Goal: Information Seeking & Learning: Check status

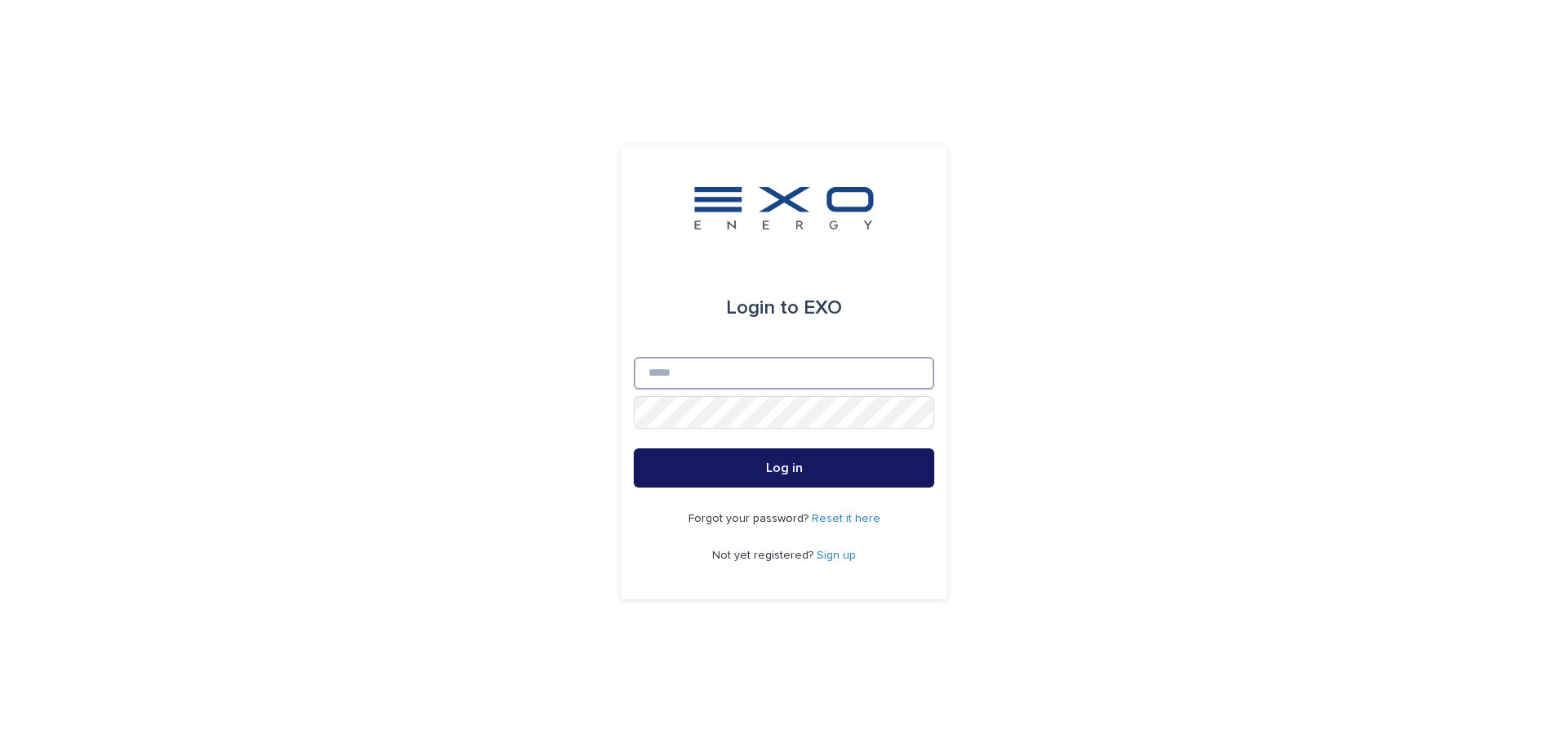
type input "**********"
click at [787, 476] on button "Log in" at bounding box center [784, 469] width 300 height 40
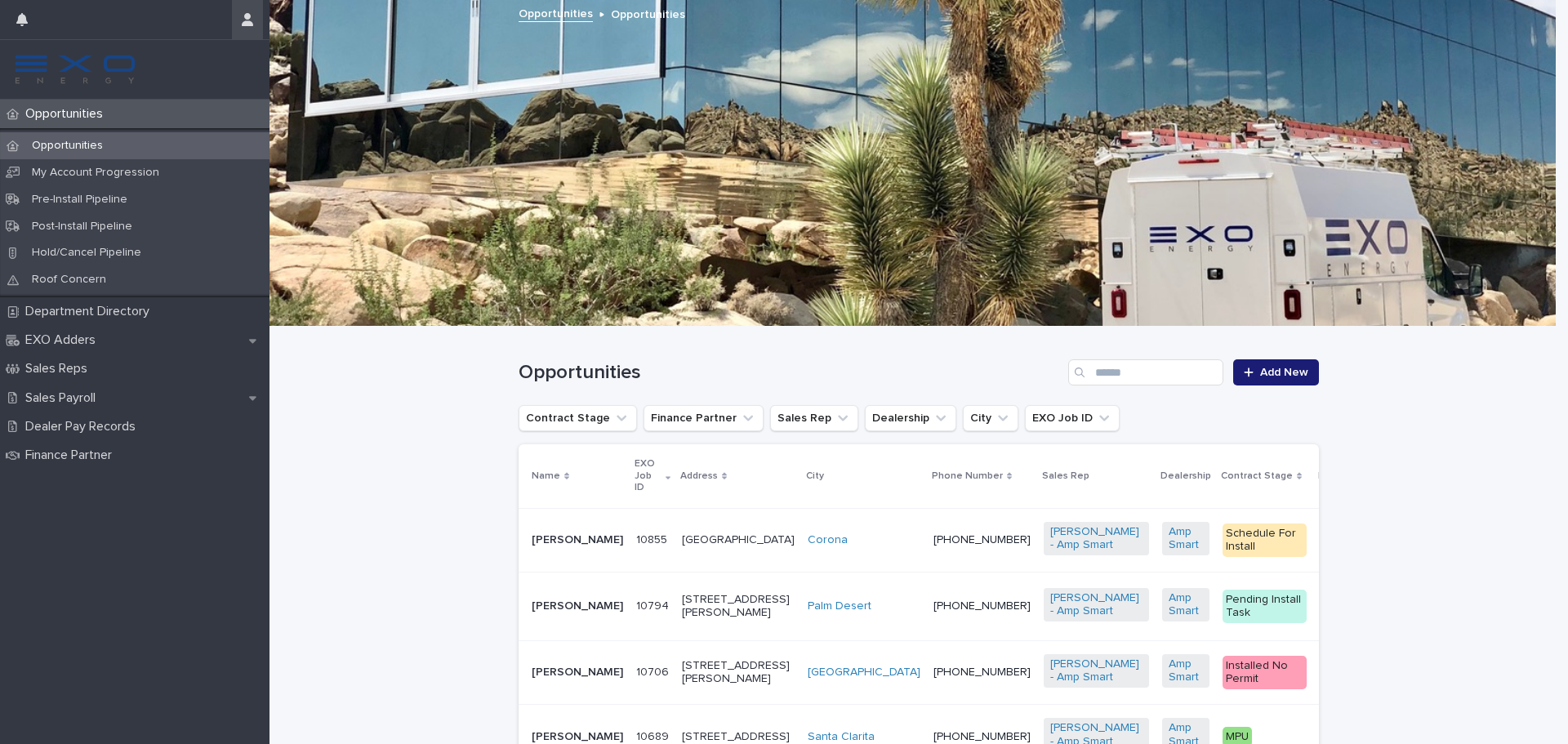
click at [252, 27] on button "button" at bounding box center [247, 20] width 31 height 40
click at [83, 338] on div at bounding box center [784, 372] width 1568 height 744
click at [108, 464] on div "Finance Partner" at bounding box center [134, 455] width 270 height 29
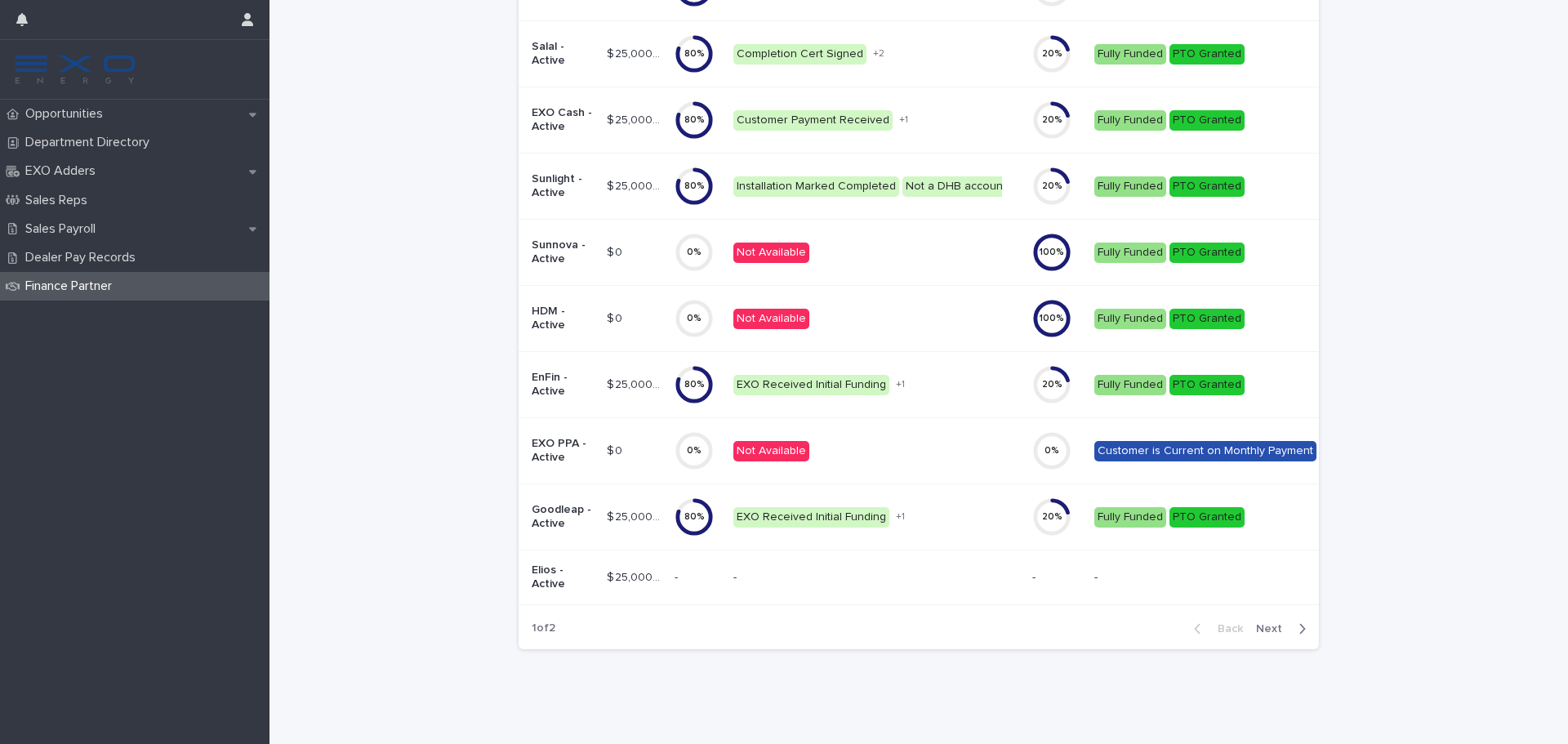
scroll to position [364, 0]
click at [105, 258] on p "Dealer Pay Records" at bounding box center [83, 257] width 129 height 16
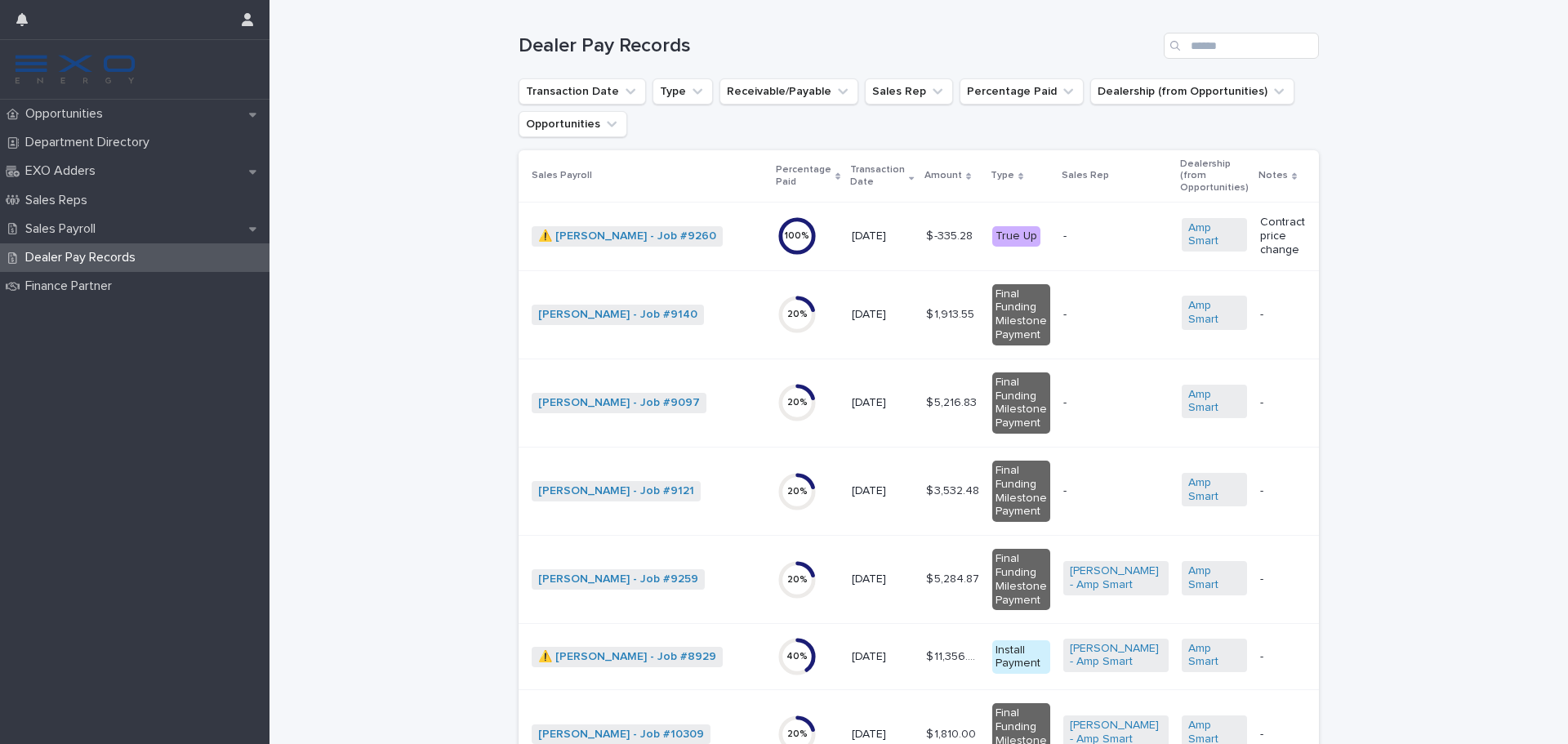
click at [862, 173] on p "Transaction Date" at bounding box center [878, 176] width 54 height 31
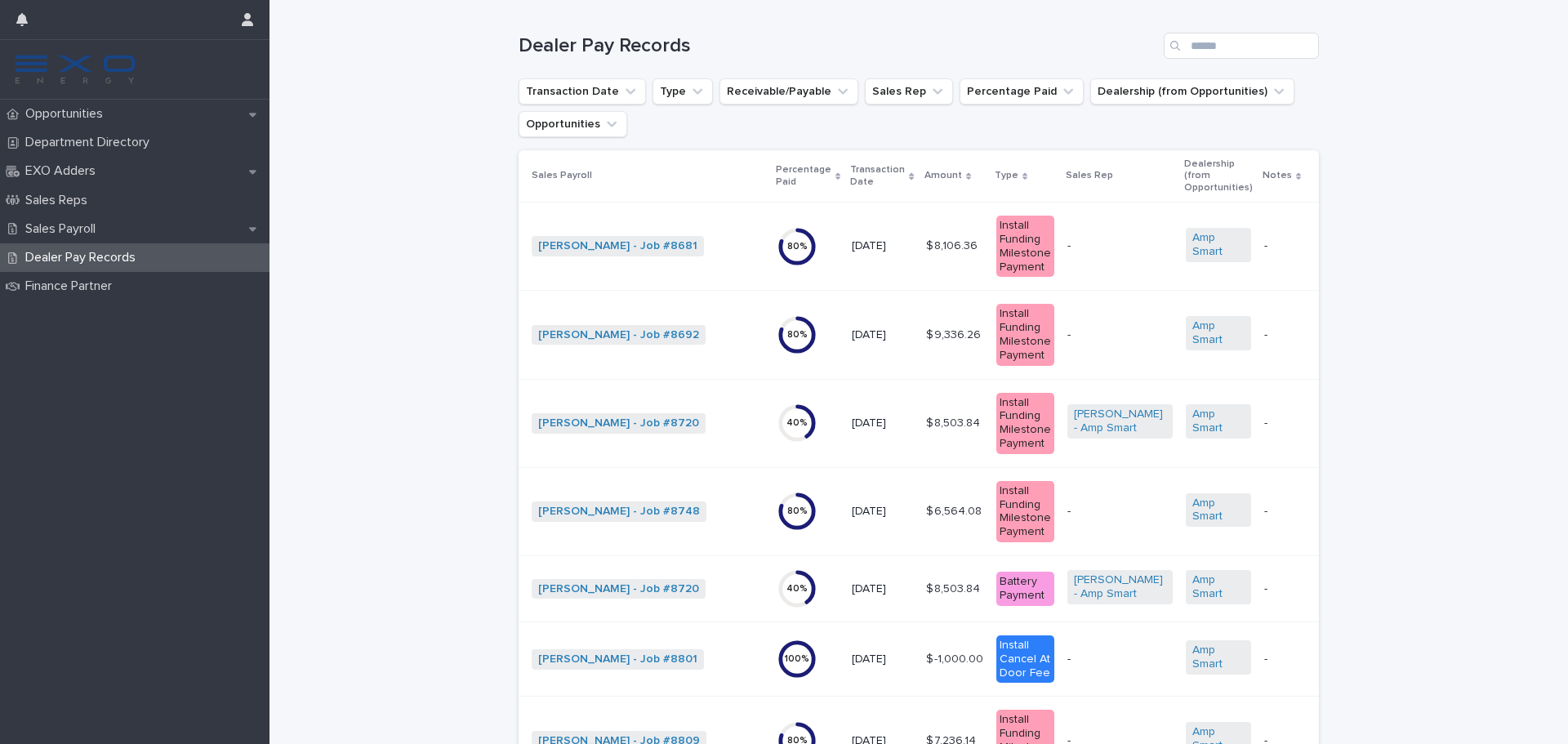
click at [854, 173] on p "Transaction Date" at bounding box center [878, 176] width 54 height 31
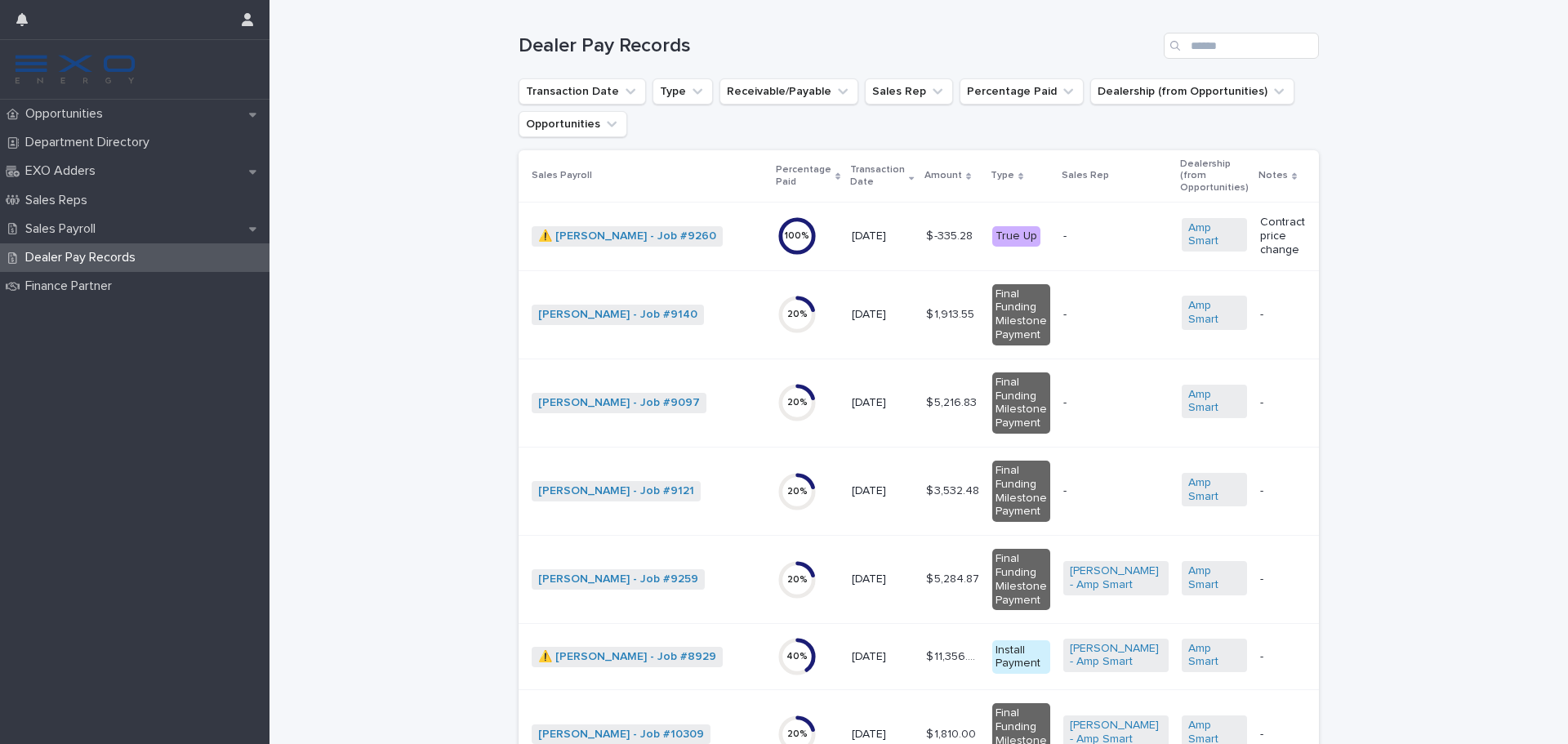
scroll to position [82, 0]
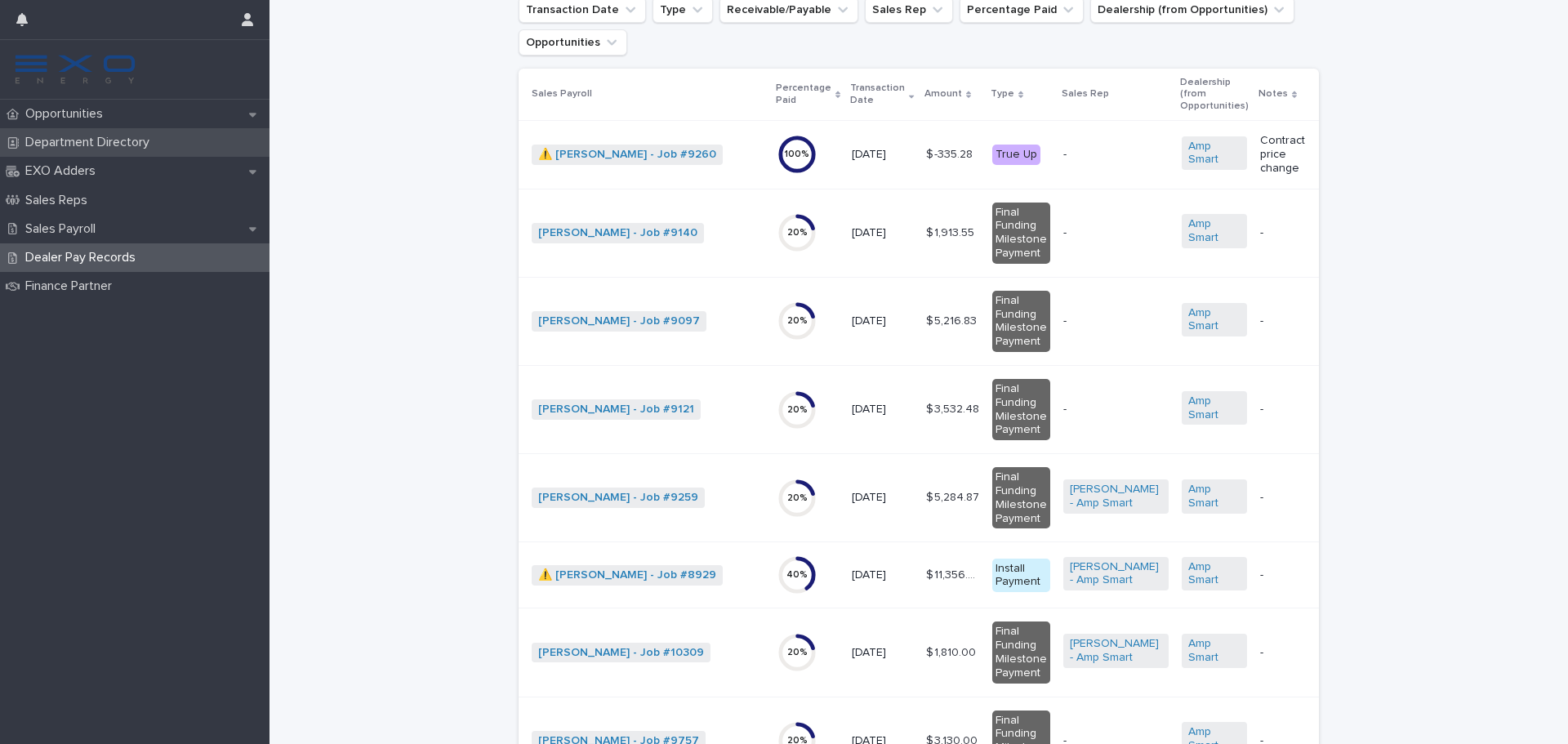
click at [78, 140] on p "Department Directory" at bounding box center [91, 142] width 144 height 16
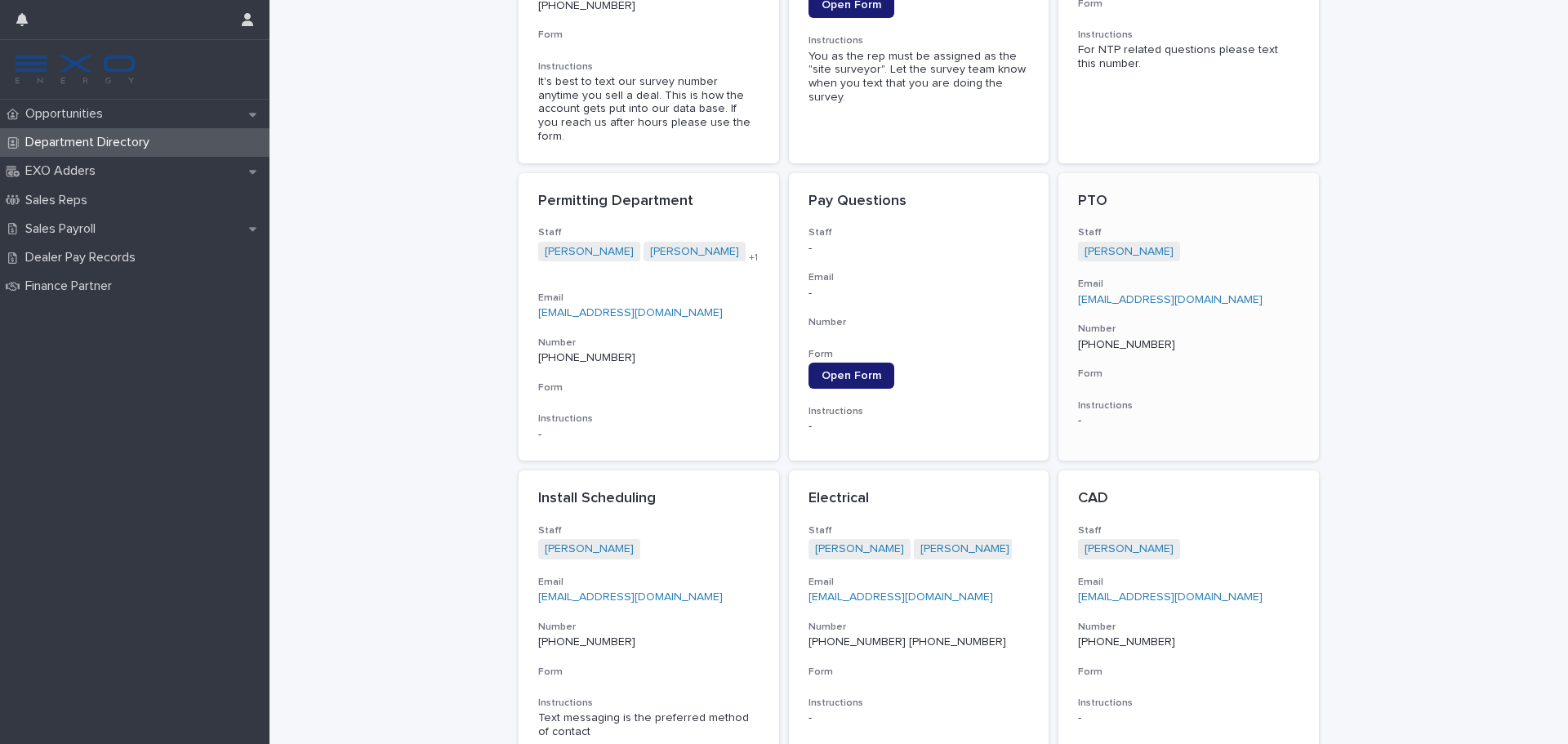
scroll to position [653, 0]
click at [842, 369] on span "Open Form" at bounding box center [851, 374] width 59 height 12
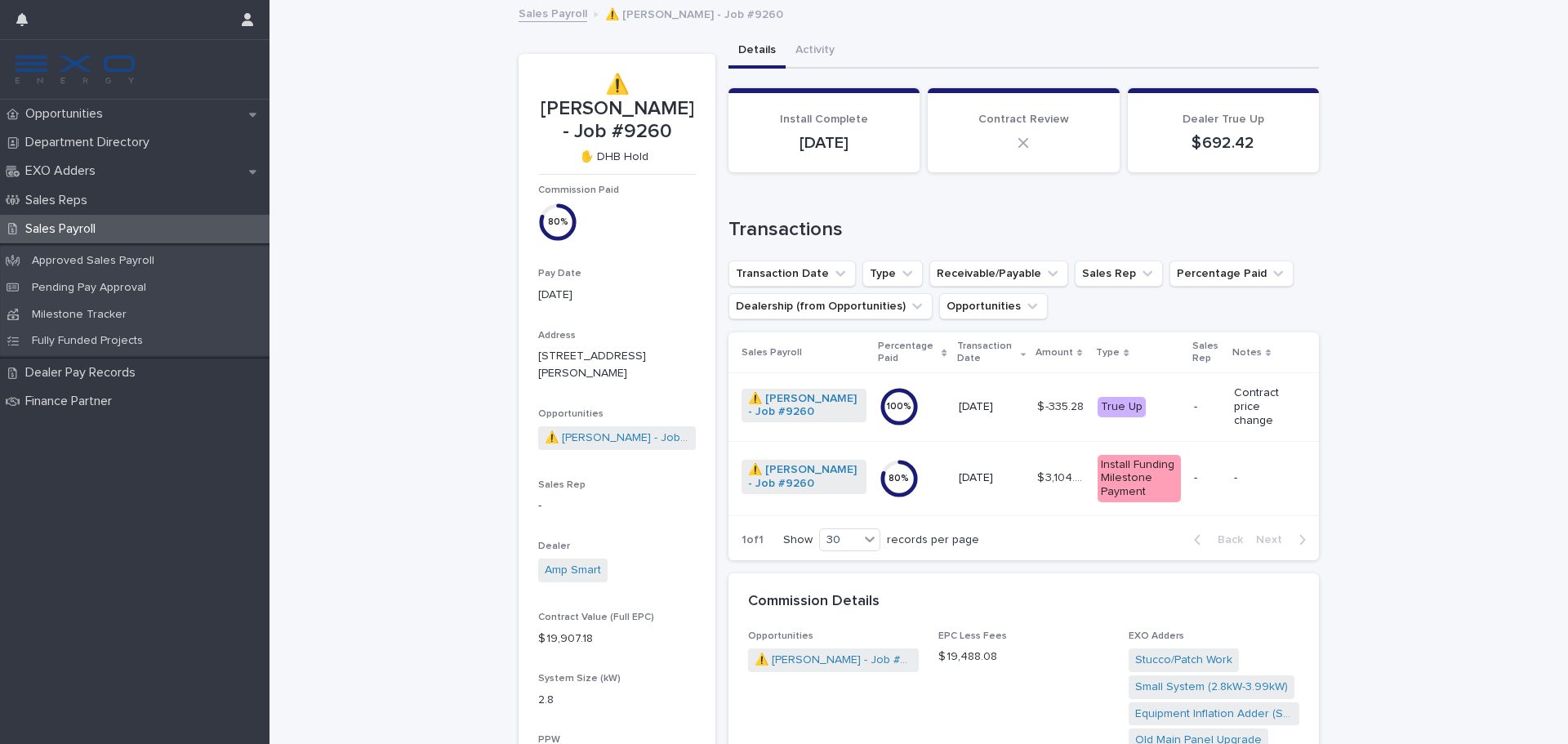
click at [1037, 409] on p "$ -335.28" at bounding box center [1062, 405] width 49 height 17
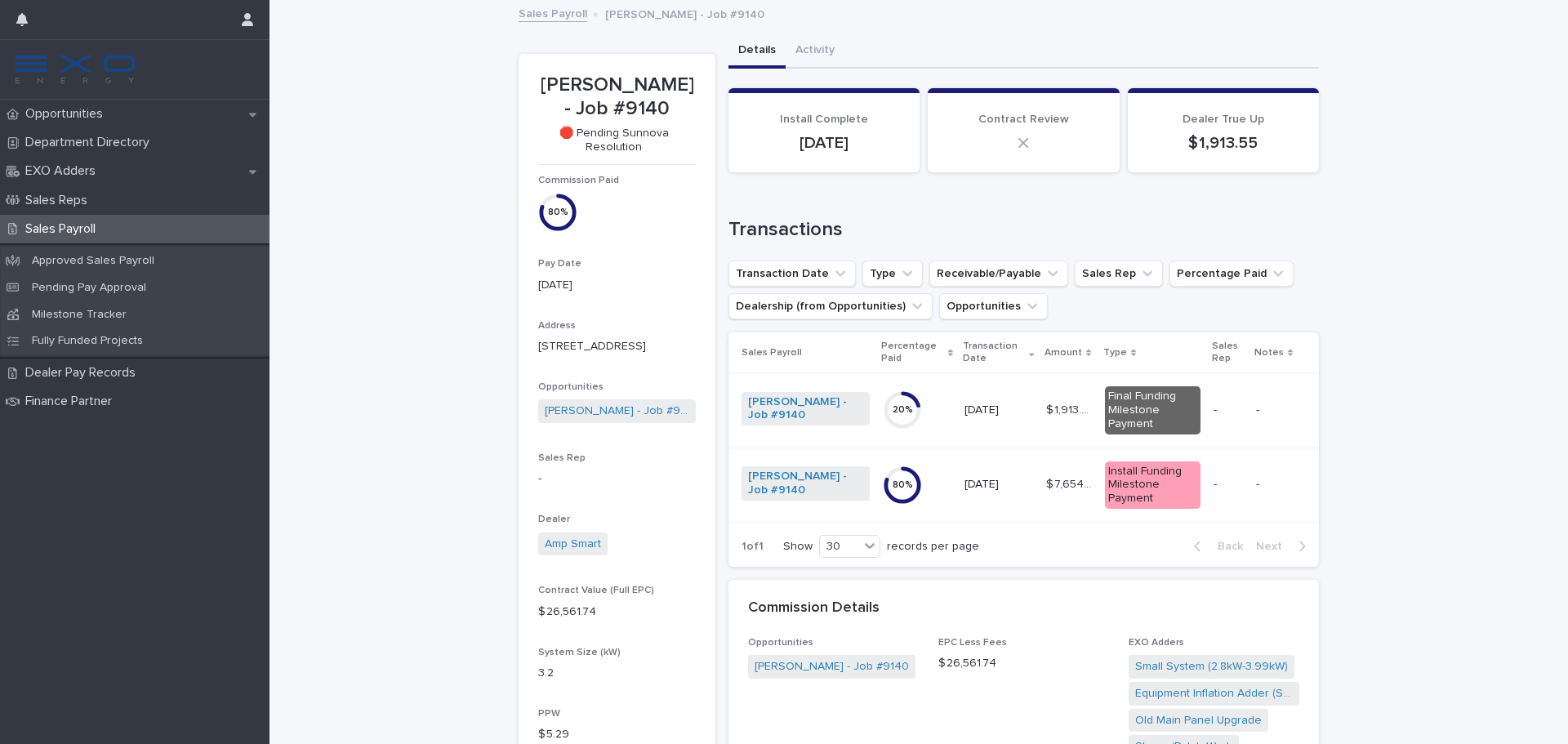
click at [1052, 406] on p "$ 1,913.55" at bounding box center [1070, 408] width 49 height 17
click at [1043, 401] on p "$ 5,216.83" at bounding box center [1070, 408] width 54 height 17
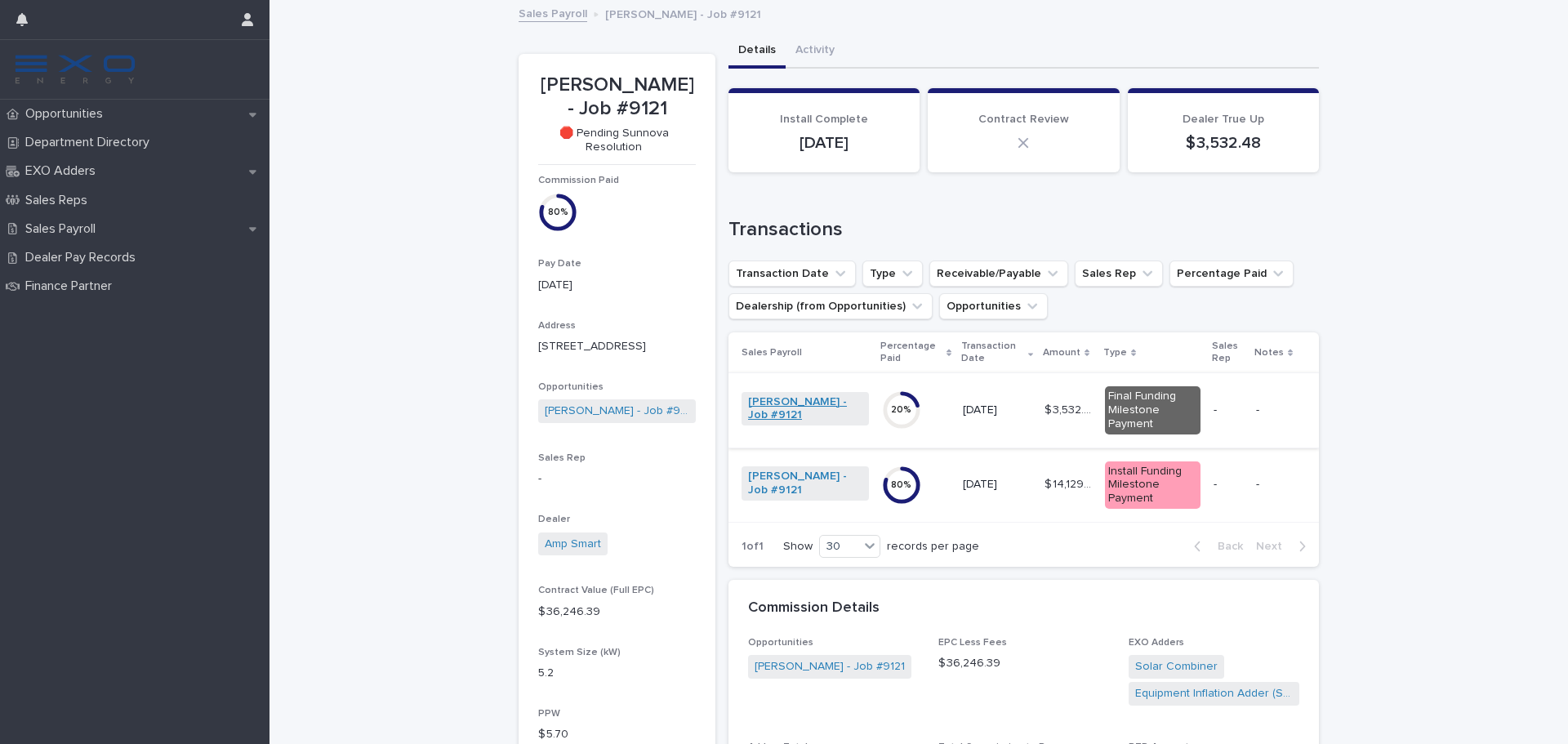
click at [762, 407] on link "Alison Turner - Job #9121" at bounding box center [805, 409] width 115 height 28
click at [1045, 400] on p "$ 3,532.48" at bounding box center [1069, 408] width 50 height 17
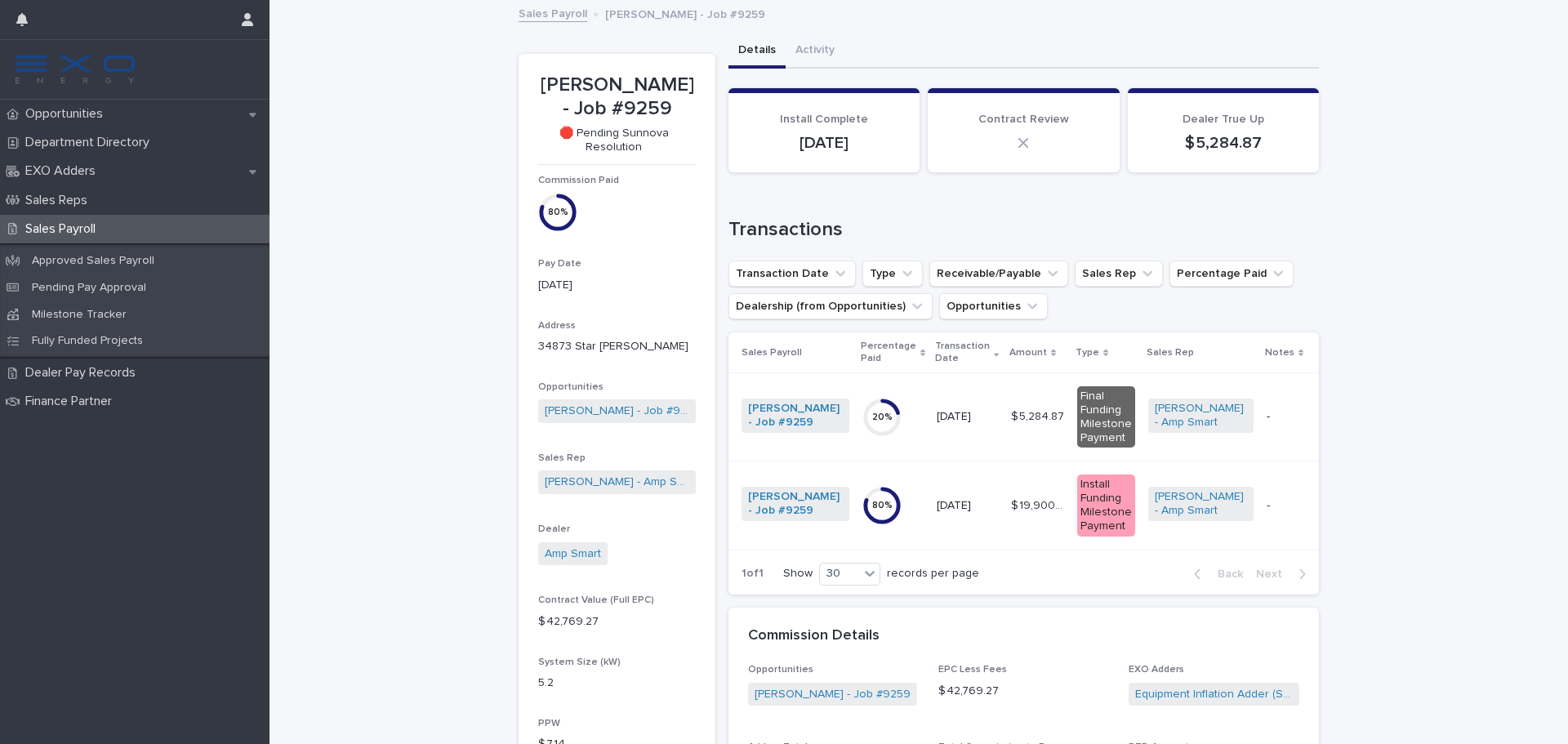
click at [1011, 410] on p "$ 5,284.87" at bounding box center [1039, 415] width 56 height 17
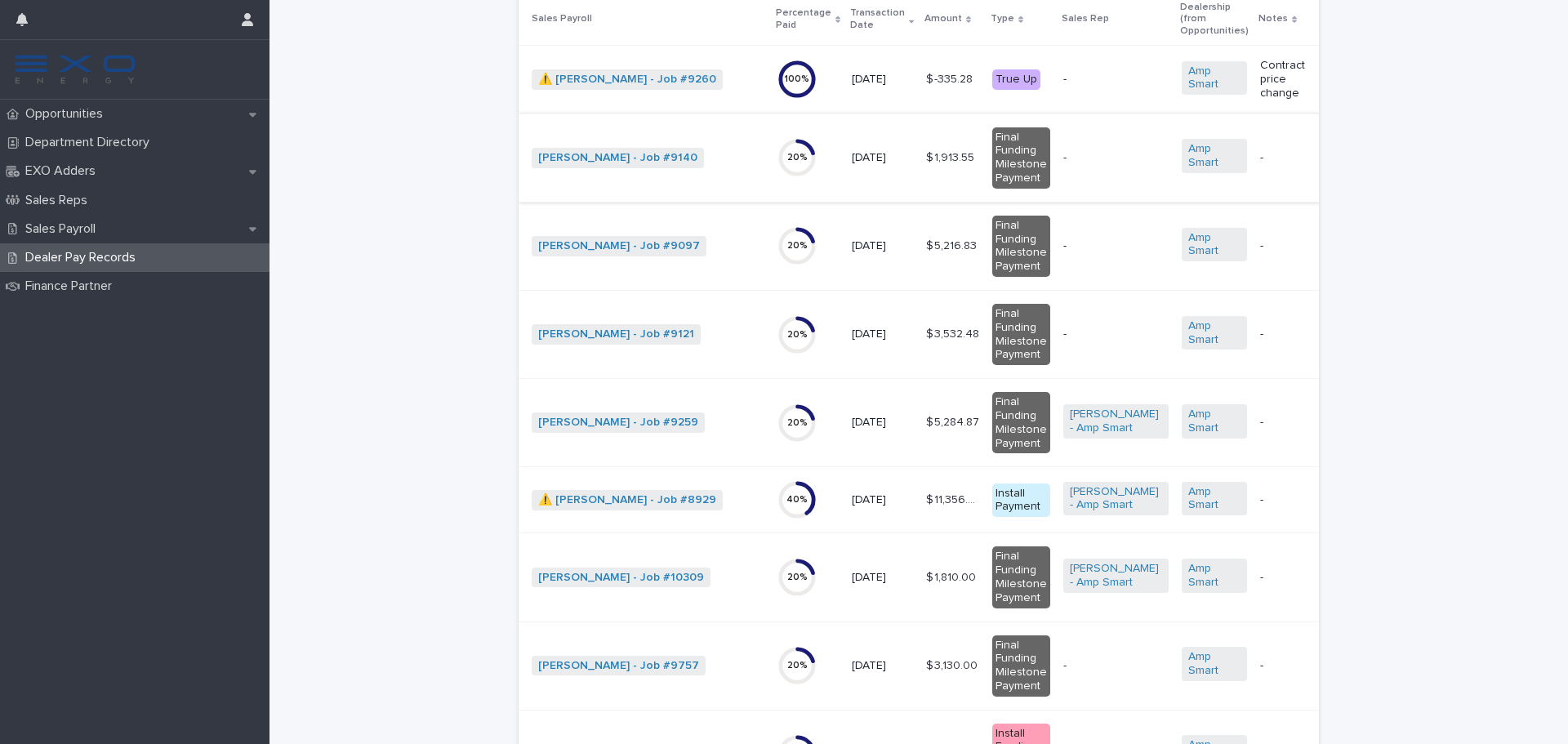
scroll to position [163, 0]
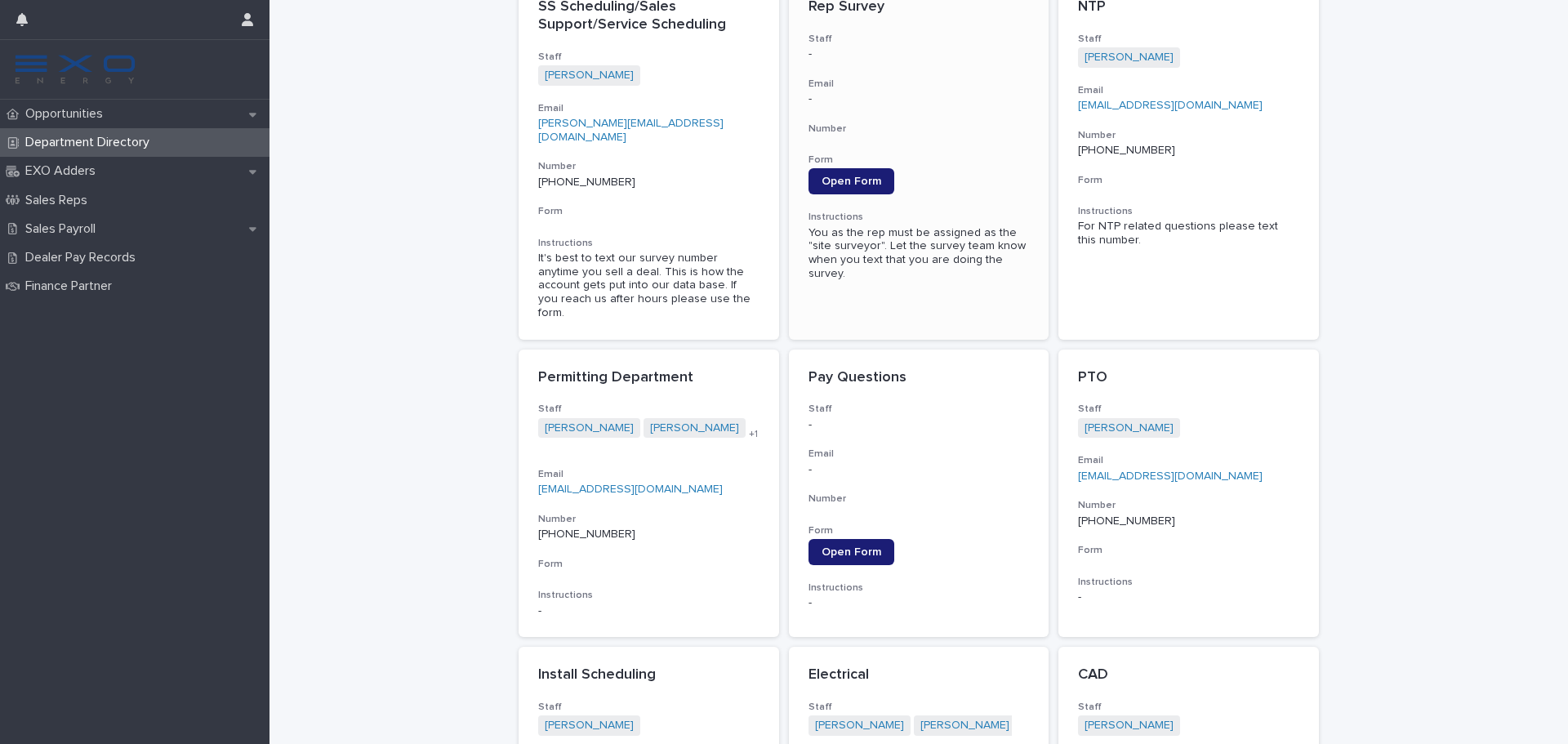
scroll to position [490, 0]
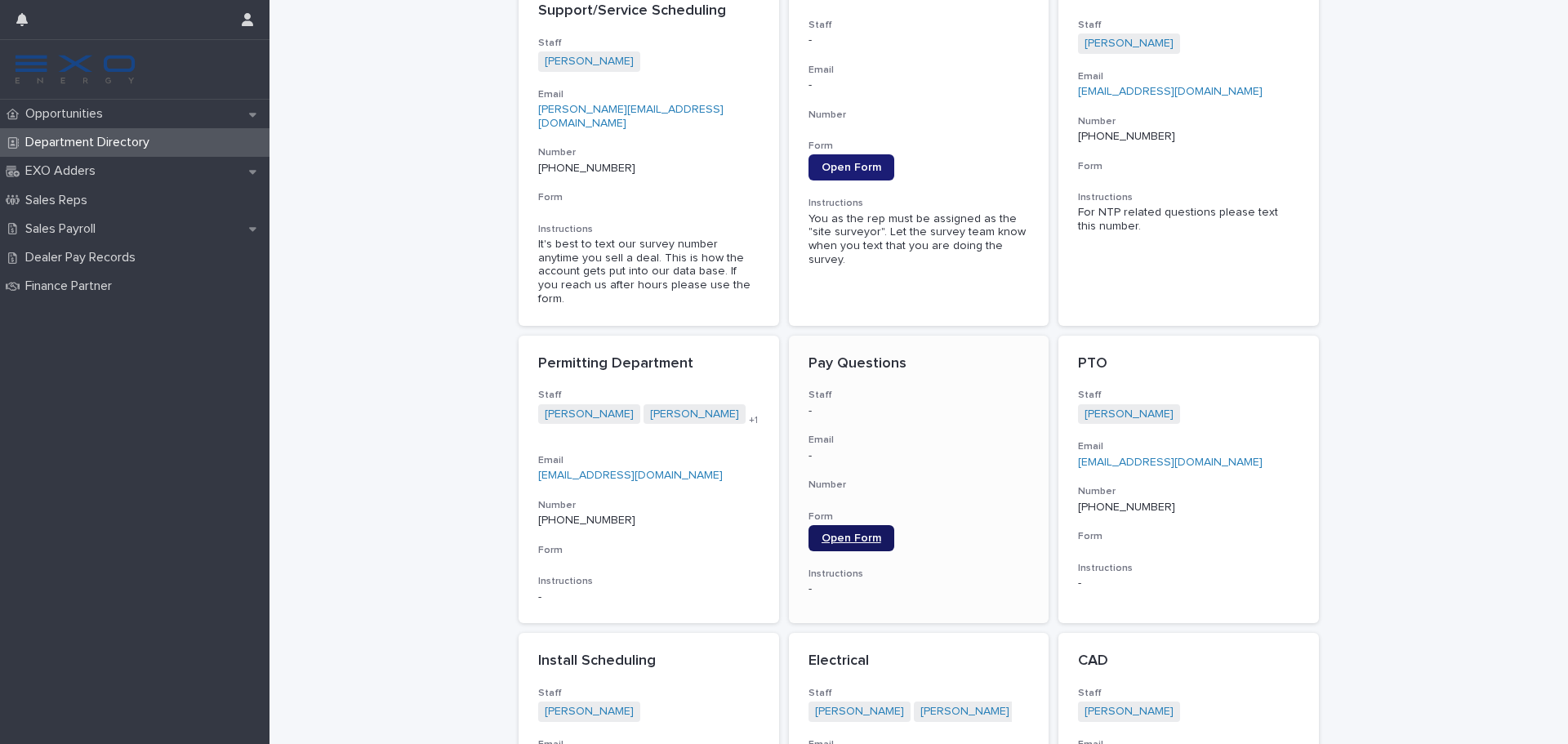
click at [864, 525] on link "Open Form" at bounding box center [851, 539] width 86 height 26
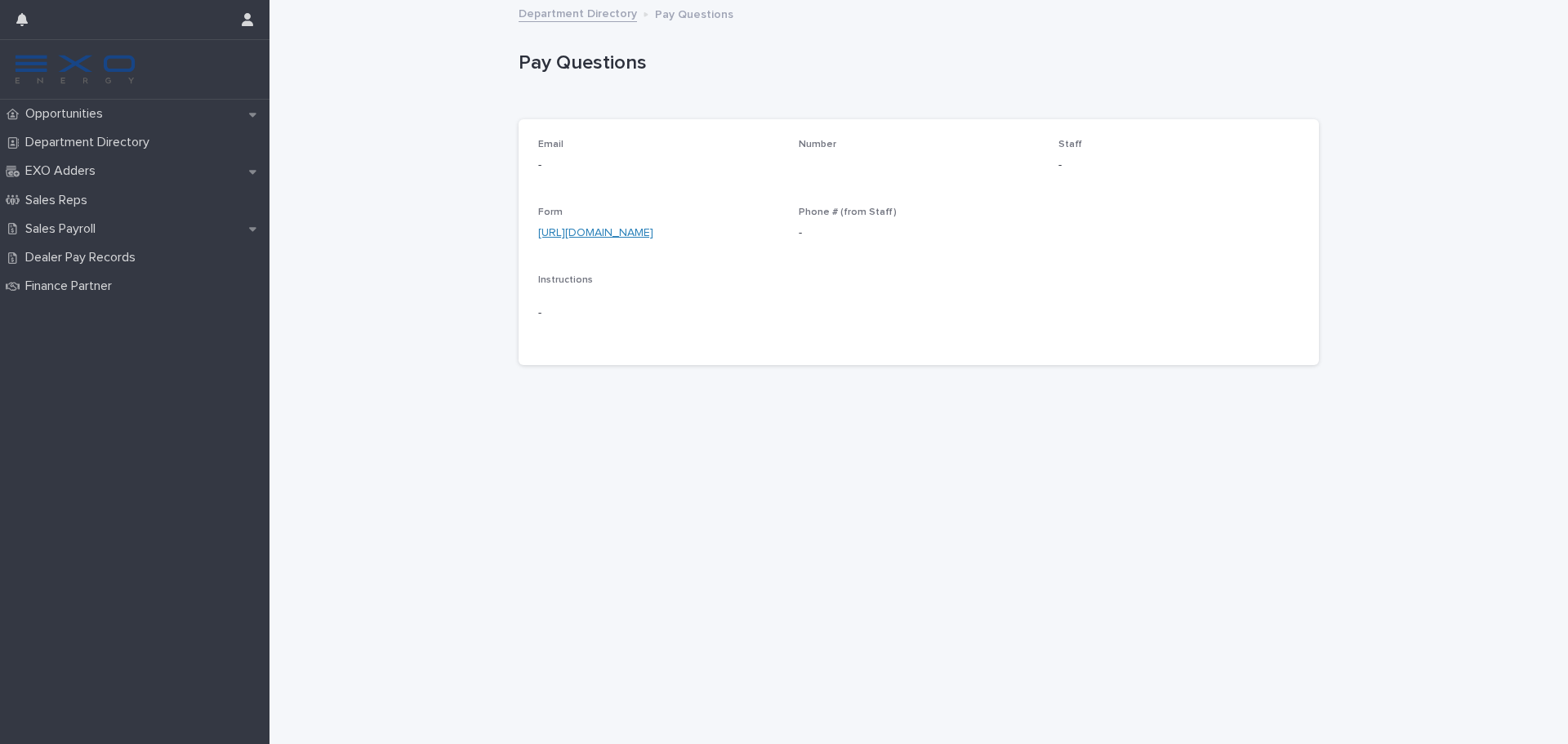
click at [653, 231] on link "https://airtable.com/shrAhlPlXjbKXVzTu" at bounding box center [596, 233] width 115 height 12
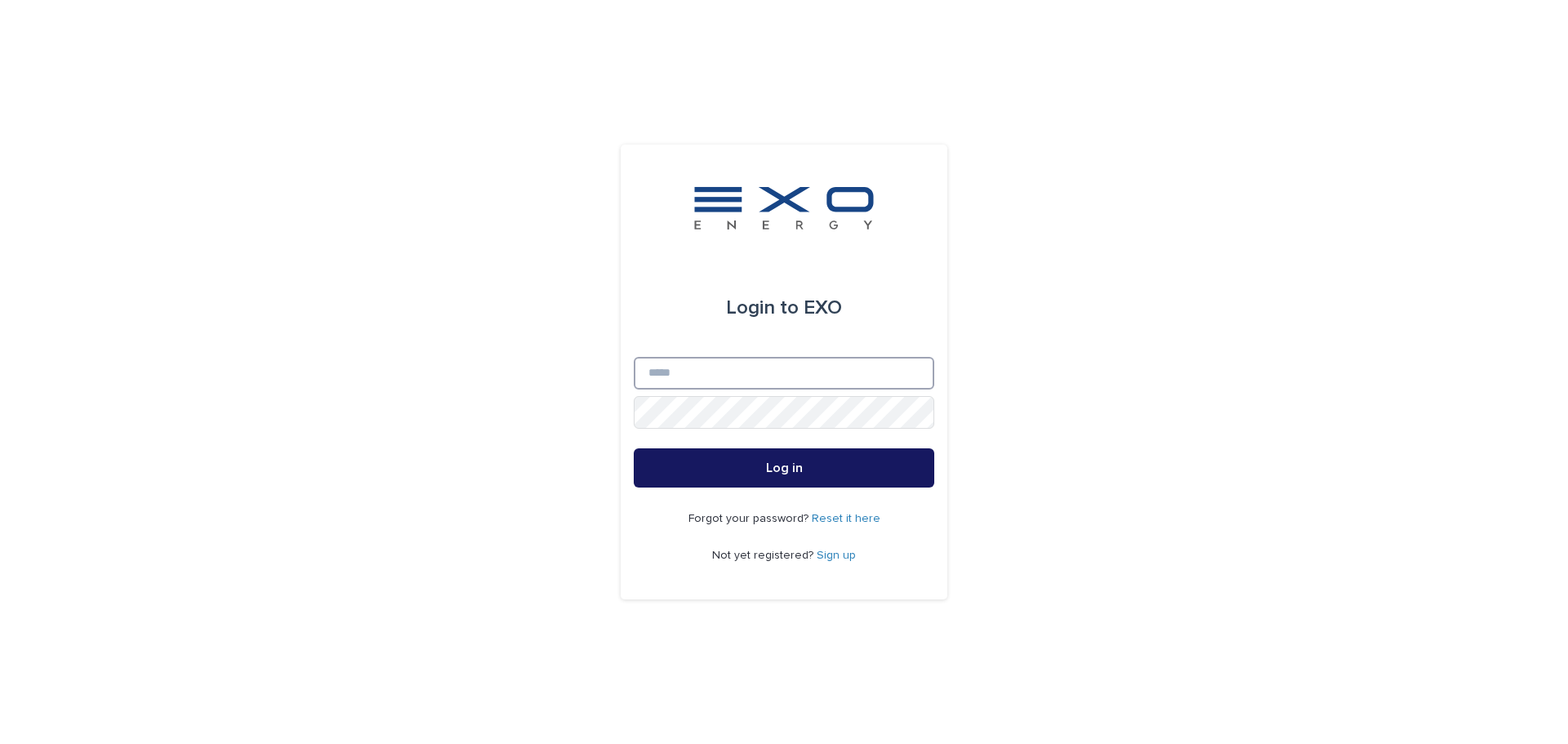
type input "**********"
click at [809, 469] on button "Log in" at bounding box center [784, 469] width 300 height 40
